Goal: Task Accomplishment & Management: Complete application form

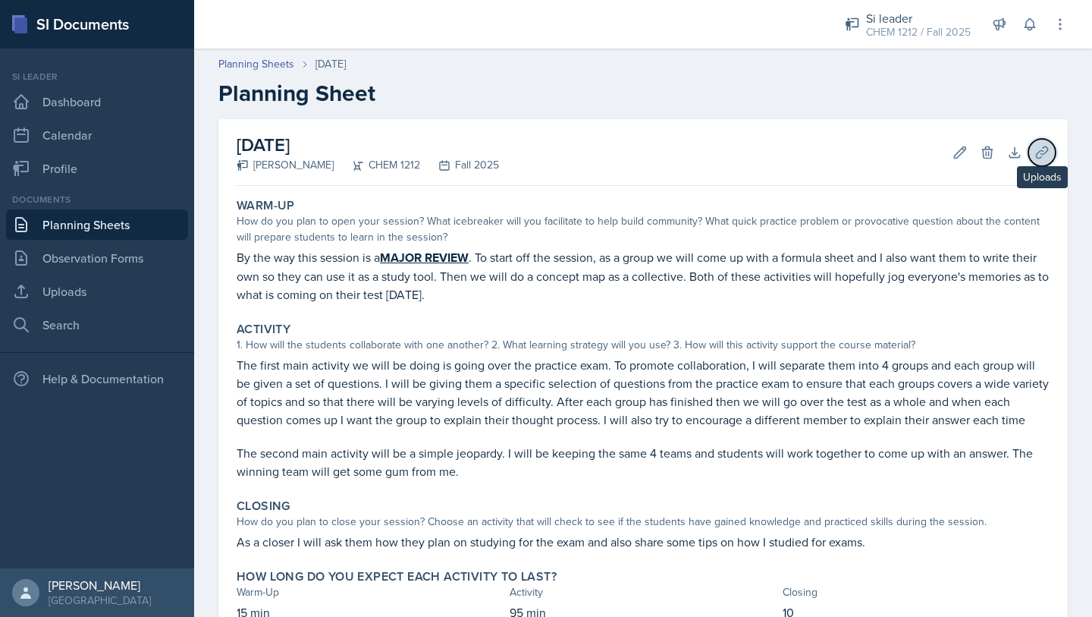
click at [1050, 148] on button "Uploads" at bounding box center [1042, 152] width 27 height 27
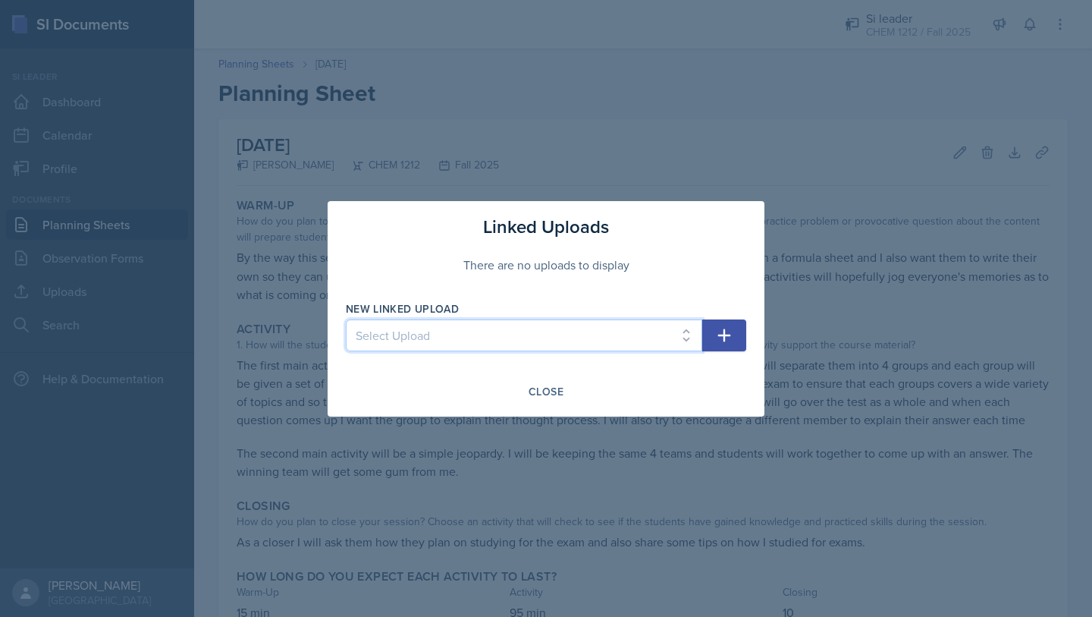
click at [642, 327] on select "Select Upload 8/28 9/4 9/8 9-18 CHEM 1212 9-22 CHEM 1212 9-25 CHEM 1212 9-29 CH…" at bounding box center [524, 335] width 356 height 32
select select "1e433f77-f60d-4b8d-be5f-c1e9713185b4"
click at [346, 319] on select "Select Upload 8/28 9/4 9/8 9-18 CHEM 1212 9-22 CHEM 1212 9-25 CHEM 1212 9-29 CH…" at bounding box center [524, 335] width 356 height 32
click at [715, 335] on button "button" at bounding box center [724, 335] width 44 height 32
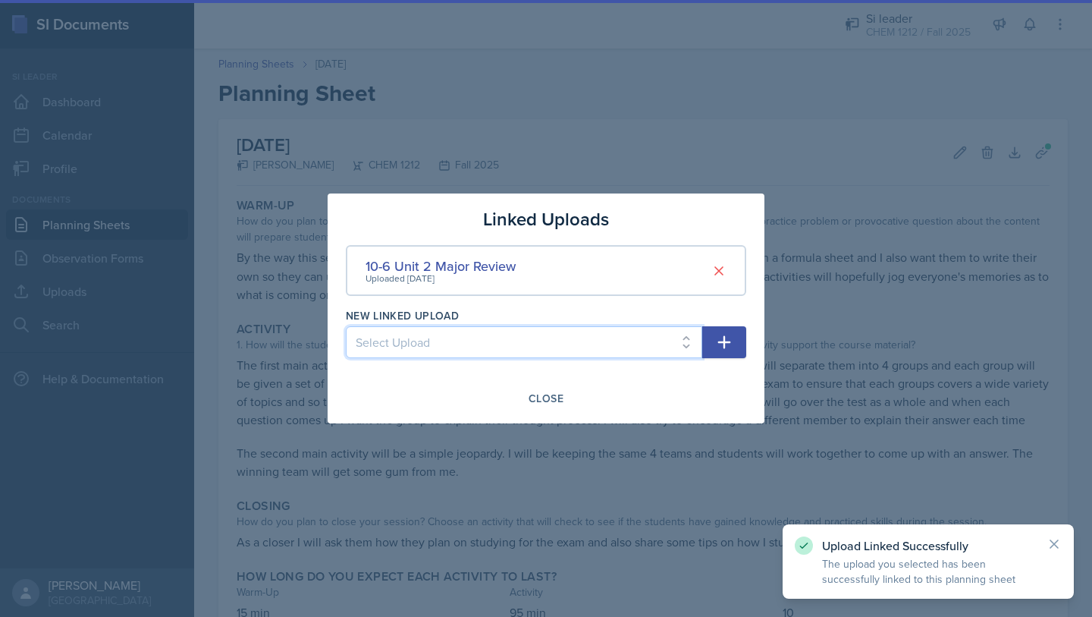
click at [642, 344] on select "Select Upload 8/28 9/4 9/8 9-18 CHEM 1212 9-22 CHEM 1212 9-25 CHEM 1212 9-29 CH…" at bounding box center [524, 342] width 356 height 32
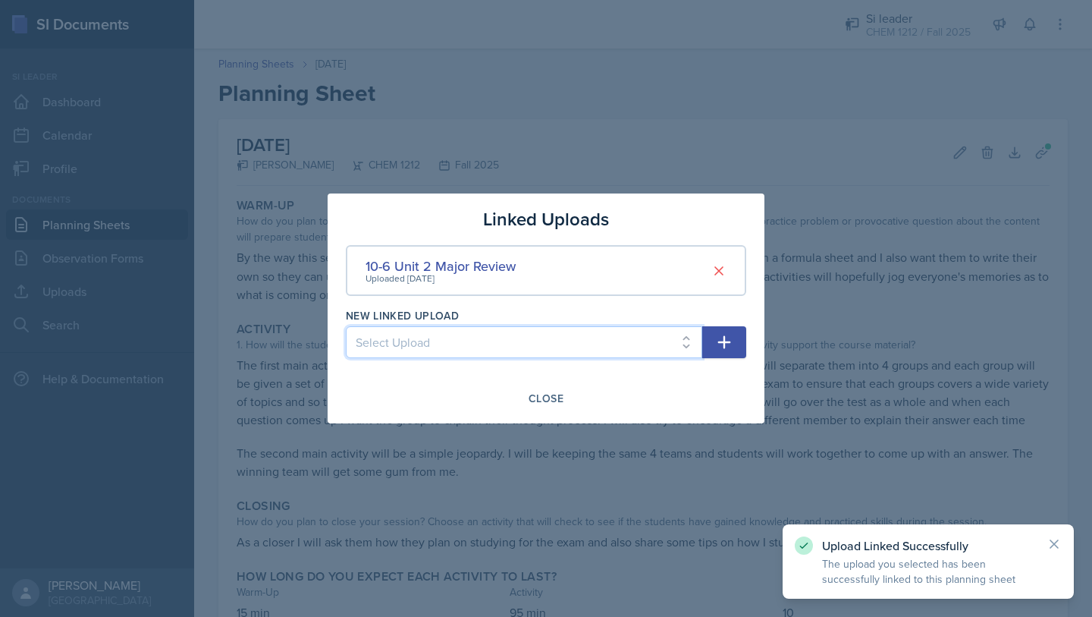
select select "446ddc1f-255a-4f98-b9fd-f3011d1b9aa9"
click at [346, 326] on select "Select Upload 8/28 9/4 9/8 9-18 CHEM 1212 9-22 CHEM 1212 9-25 CHEM 1212 9-29 CH…" at bounding box center [524, 342] width 356 height 32
click at [726, 340] on icon "button" at bounding box center [724, 342] width 18 height 18
select select
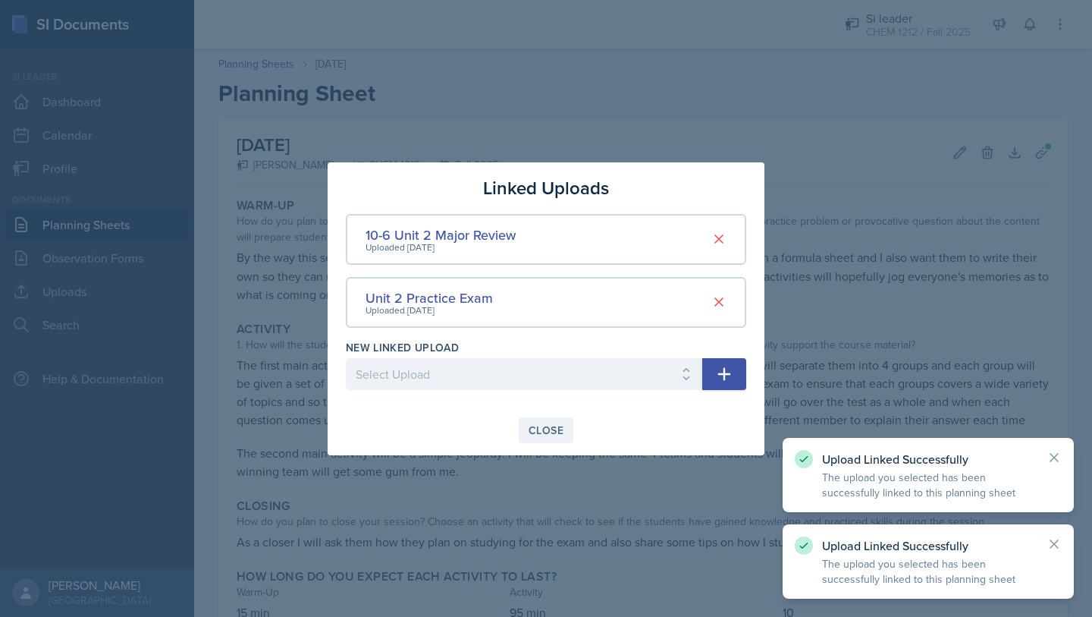
click at [540, 434] on div "Close" at bounding box center [546, 430] width 35 height 12
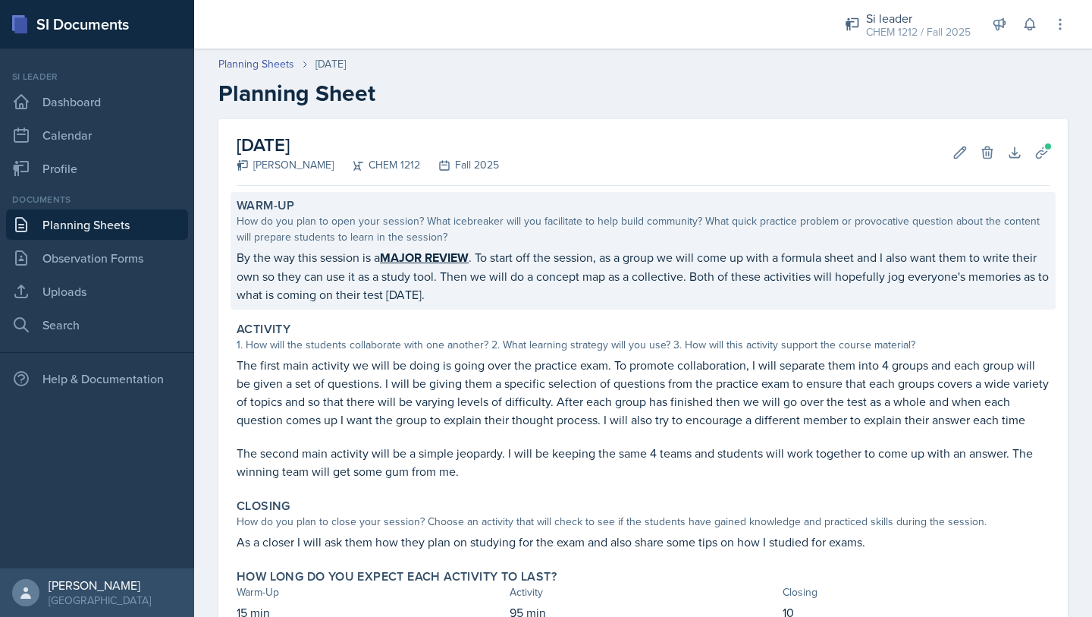
scroll to position [108, 0]
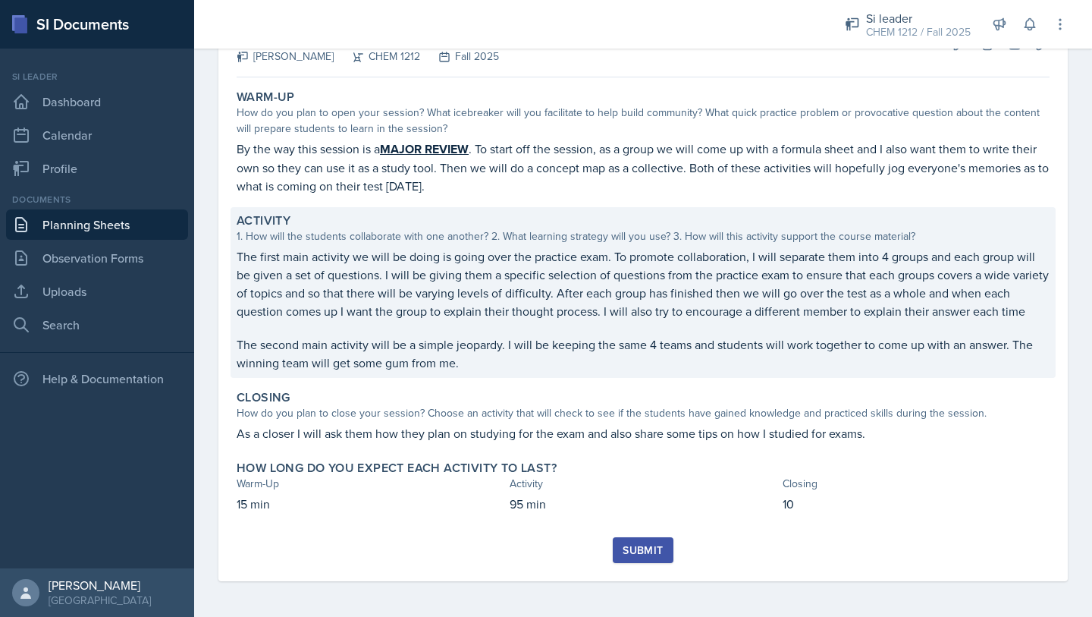
click at [474, 295] on p "The first main activity we will be doing is going over the practice exam. To pr…" at bounding box center [643, 283] width 813 height 73
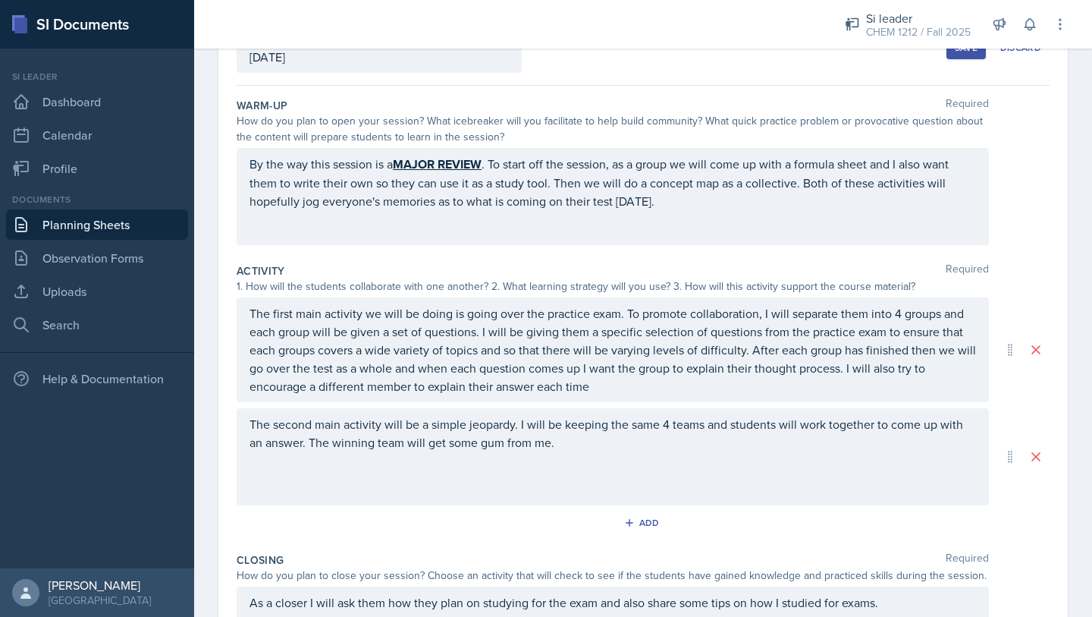
click at [616, 451] on div "The second main activity will be a simple jeopardy. I will be keeping the same …" at bounding box center [613, 456] width 752 height 97
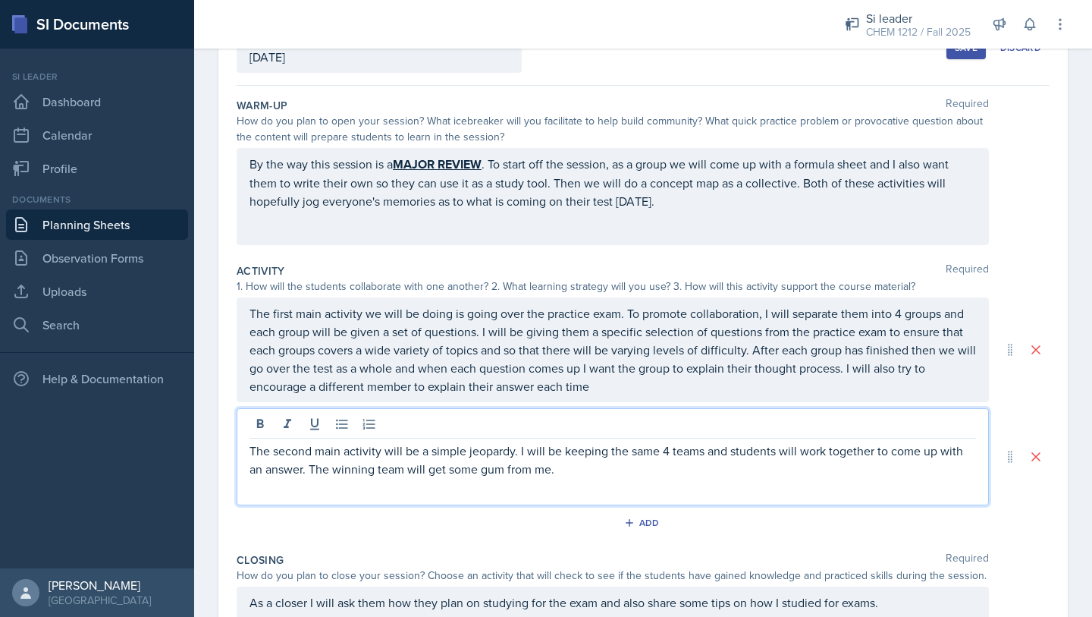
scroll to position [135, 0]
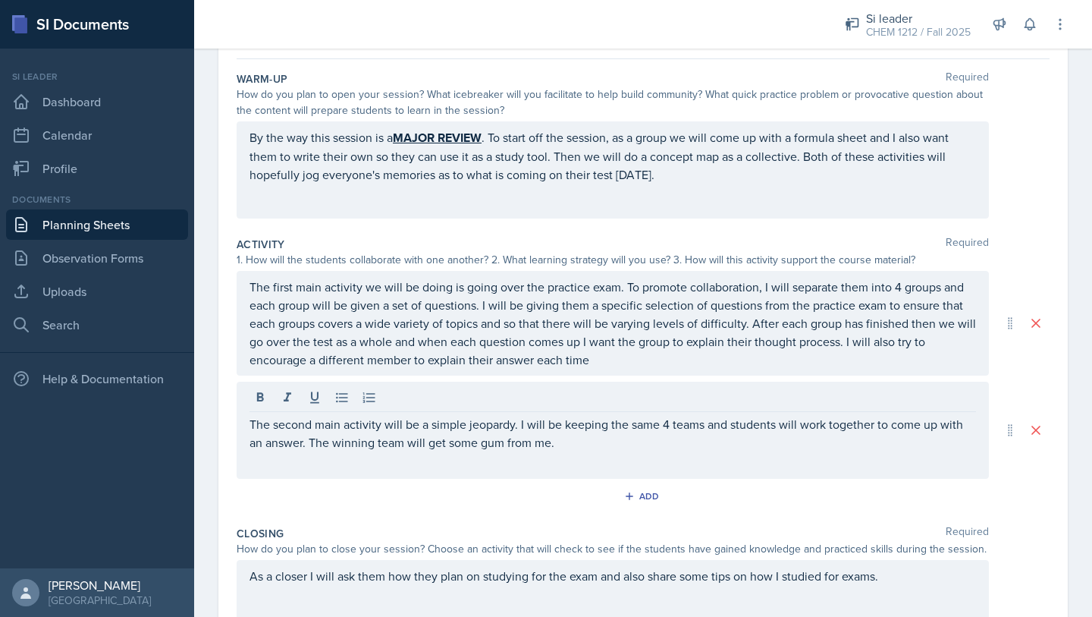
click at [616, 451] on div "The second main activity will be a simple jeopardy. I will be keeping the same …" at bounding box center [613, 430] width 752 height 97
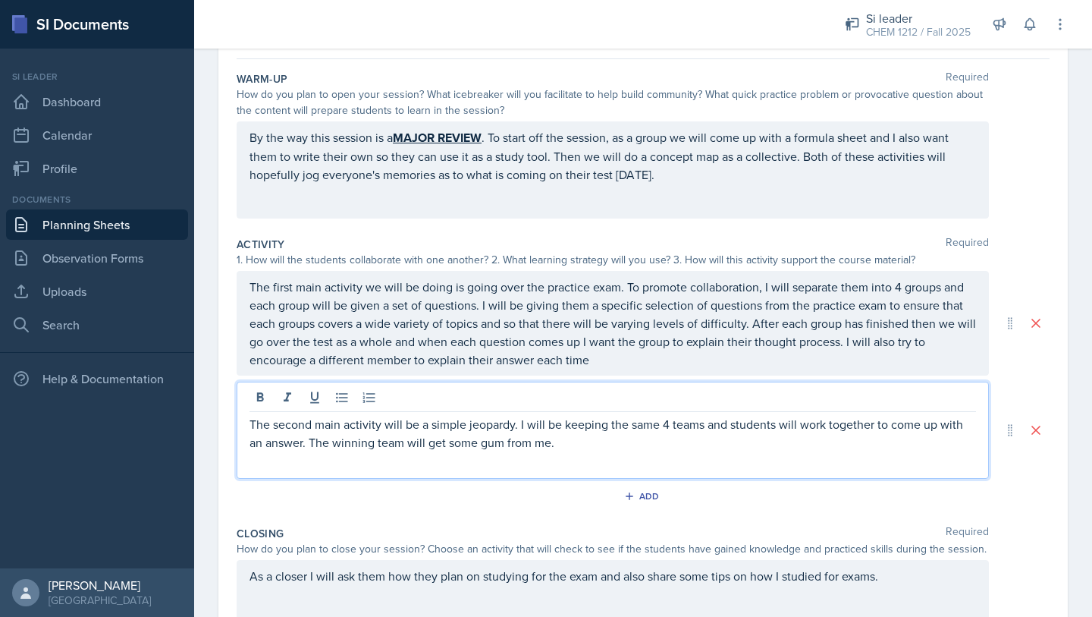
click at [616, 451] on div "The second main activity will be a simple jeopardy. I will be keeping the same …" at bounding box center [613, 430] width 752 height 97
click at [576, 446] on p "The second main activity will be a simple jeopardy. I will be keeping the same …" at bounding box center [613, 433] width 727 height 36
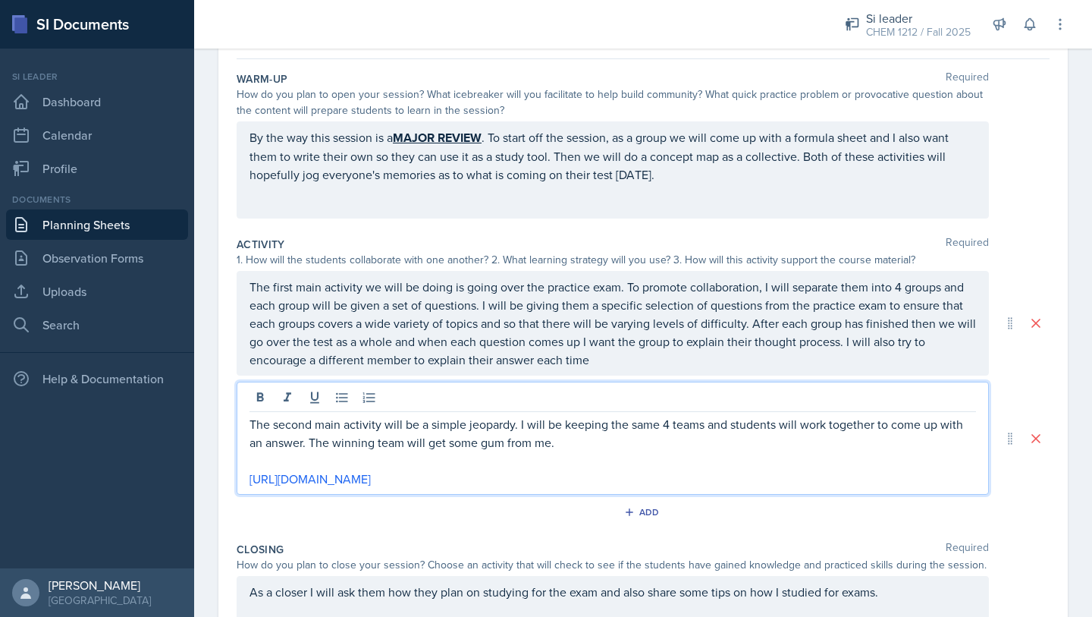
scroll to position [0, 0]
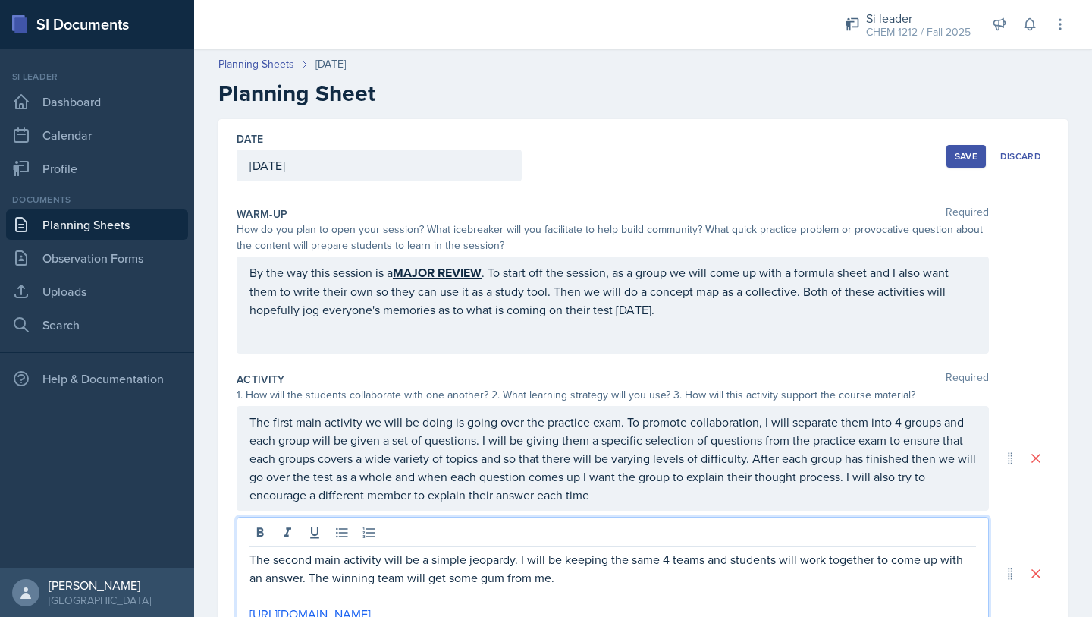
click at [950, 159] on button "Save" at bounding box center [966, 156] width 39 height 23
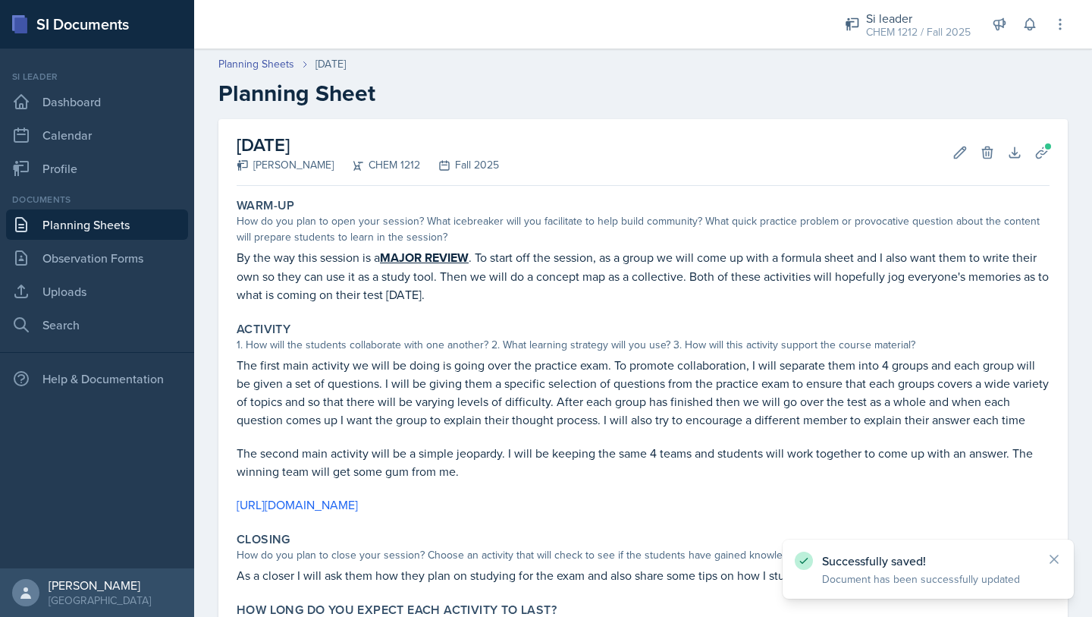
scroll to position [142, 0]
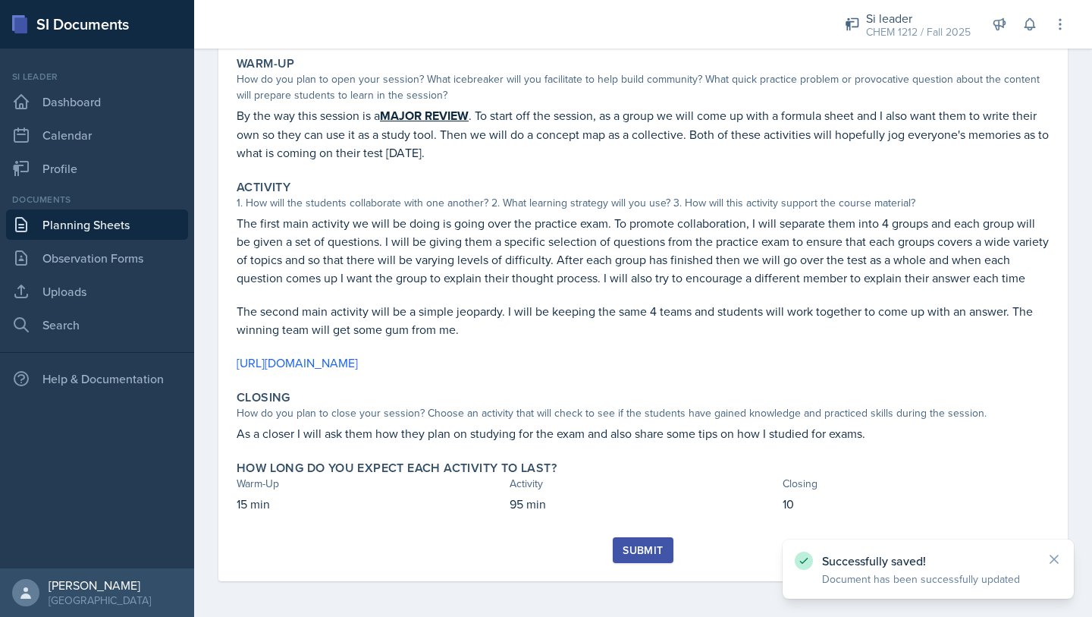
click at [652, 545] on div "Submit" at bounding box center [643, 550] width 40 height 12
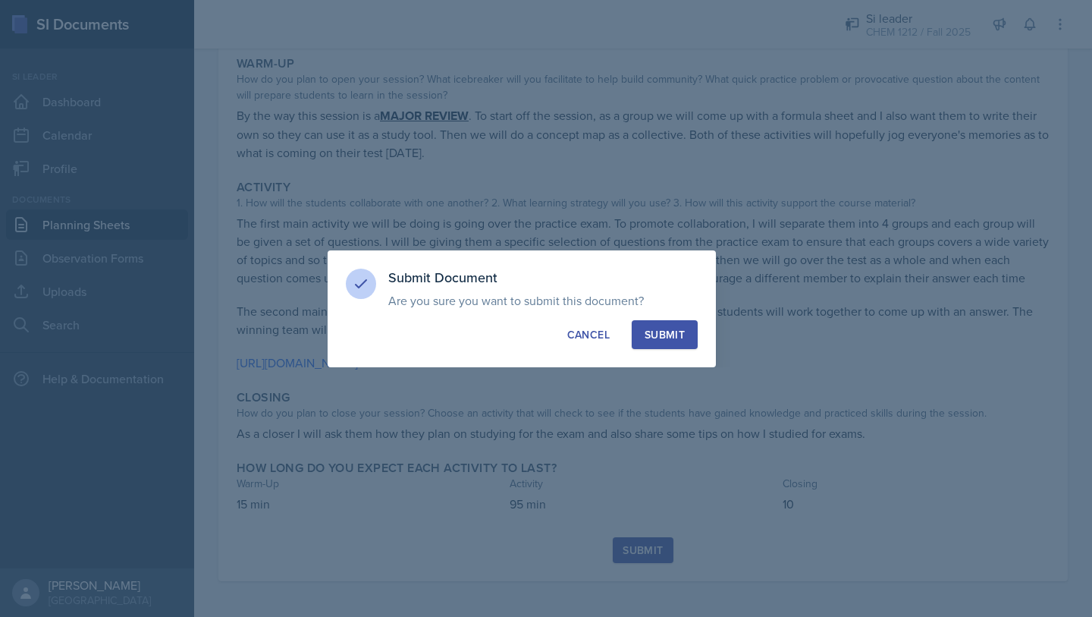
click at [666, 329] on div "Submit" at bounding box center [665, 334] width 40 height 15
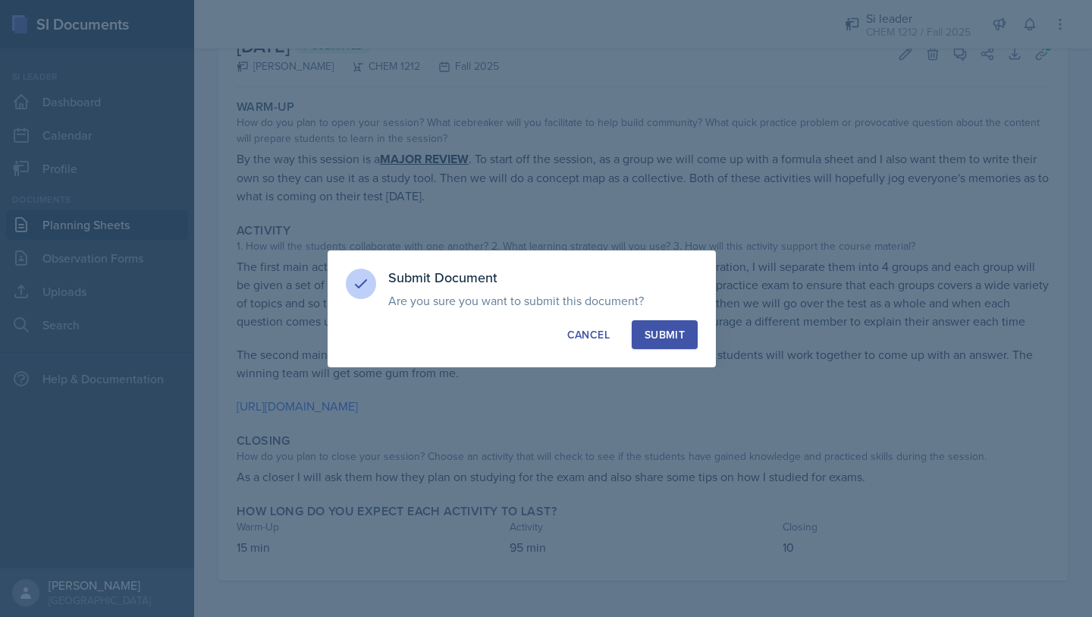
scroll to position [98, 0]
